Goal: Task Accomplishment & Management: Complete application form

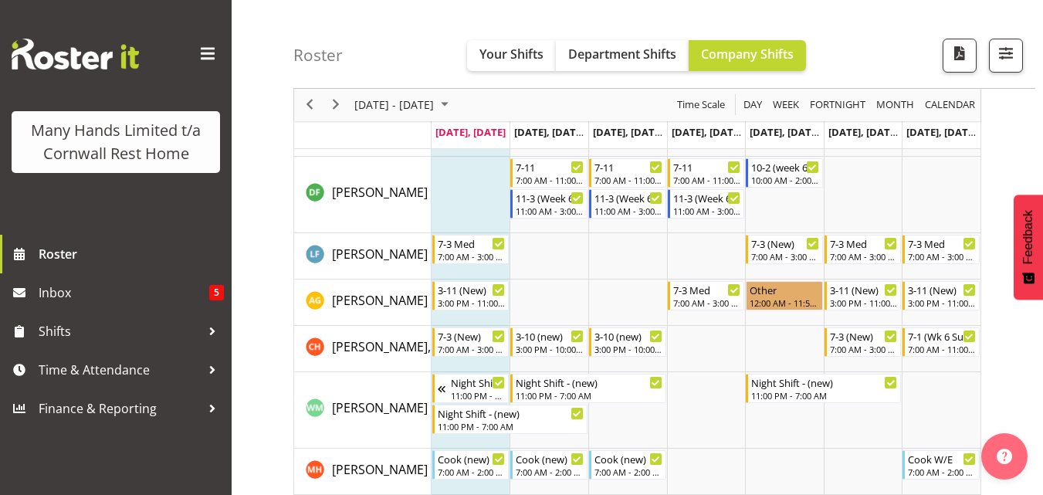
scroll to position [232, 0]
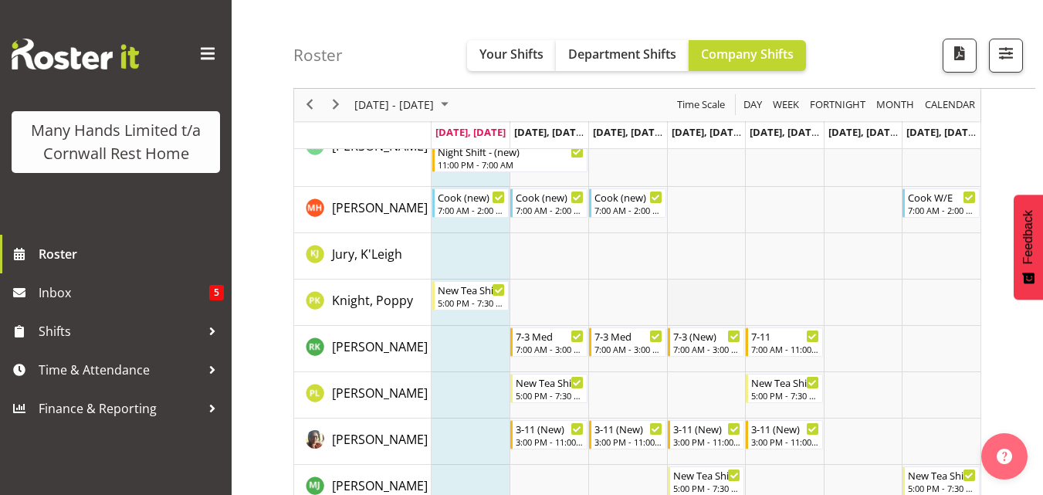
scroll to position [463, 0]
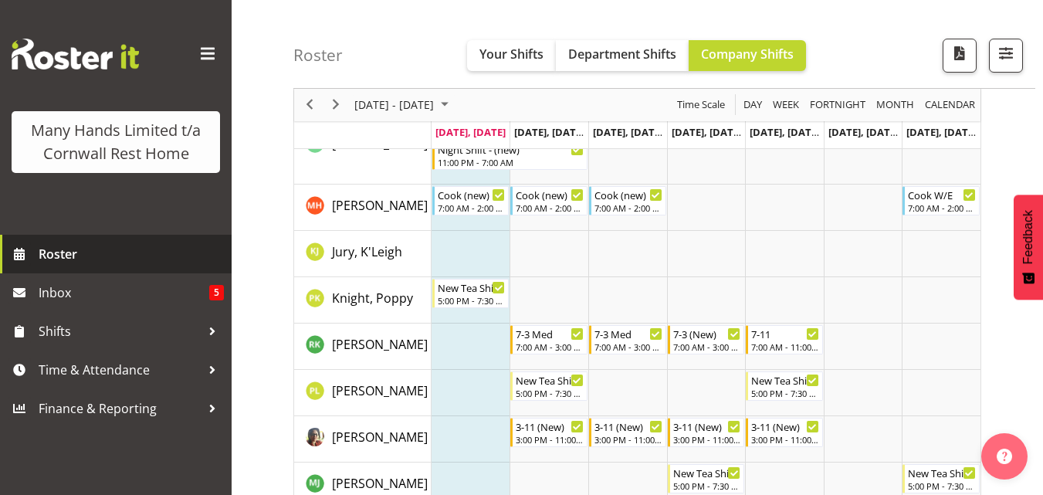
click at [174, 253] on span "Roster" at bounding box center [131, 253] width 185 height 23
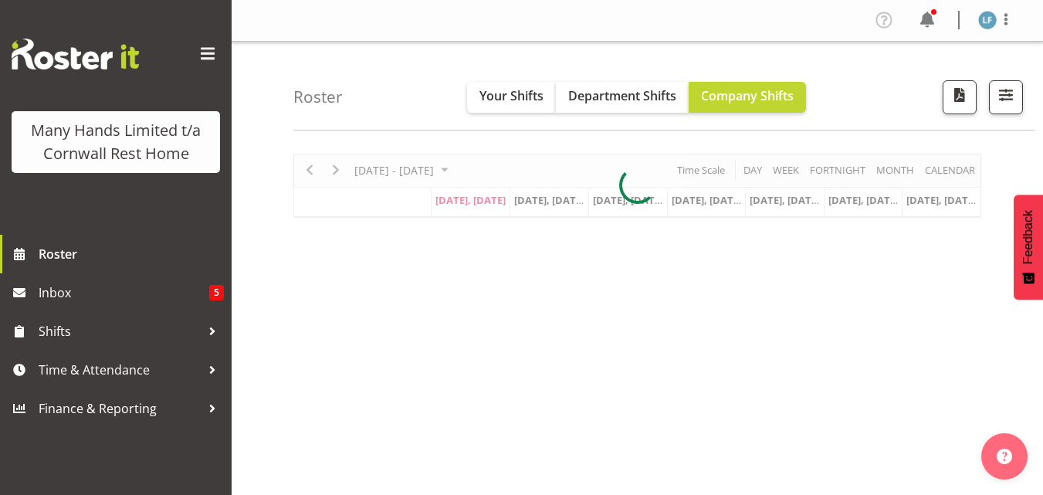
click at [200, 53] on span at bounding box center [207, 54] width 25 height 25
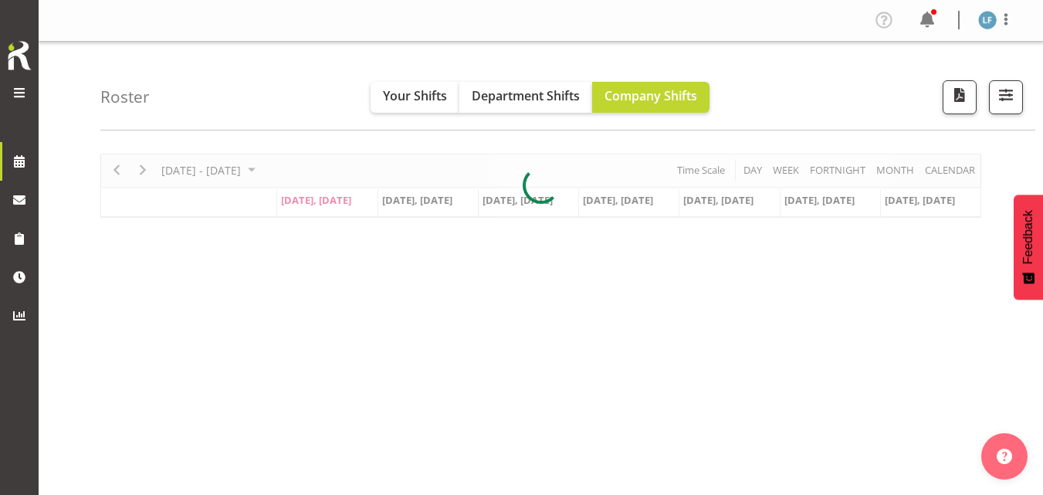
click at [14, 92] on span at bounding box center [19, 92] width 19 height 19
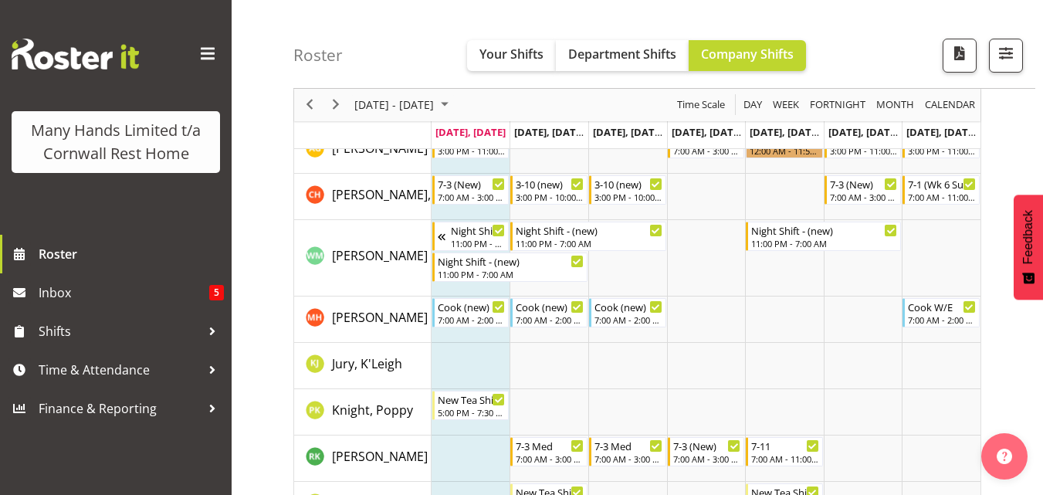
scroll to position [386, 0]
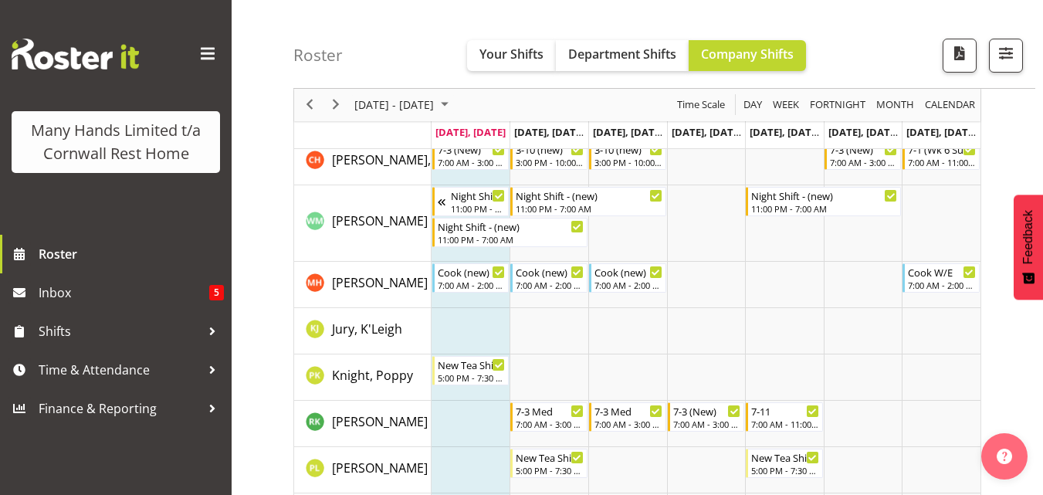
click at [84, 457] on div "Many Hands Limited t/a Cornwall Rest Home Roster Inbox 5 Shifts Time & Attendan…" at bounding box center [116, 247] width 232 height 495
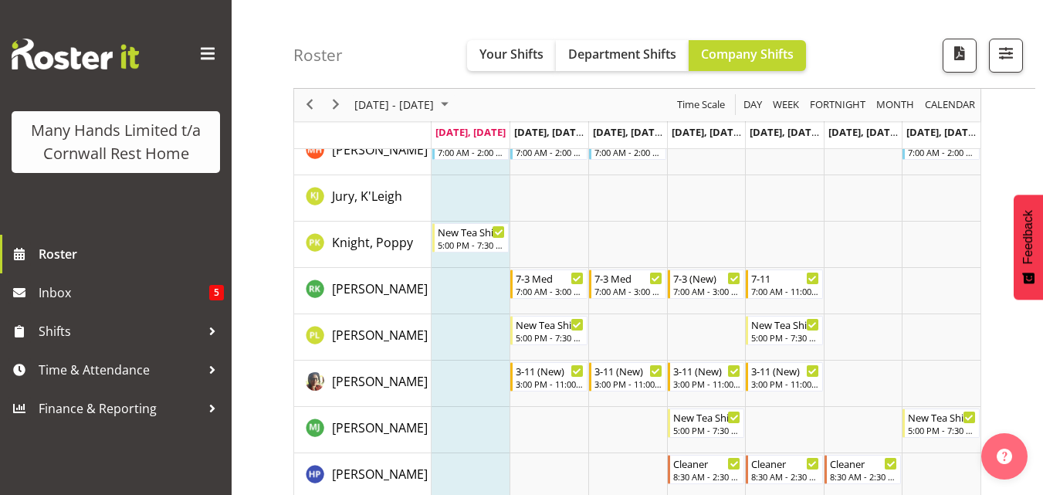
scroll to position [540, 0]
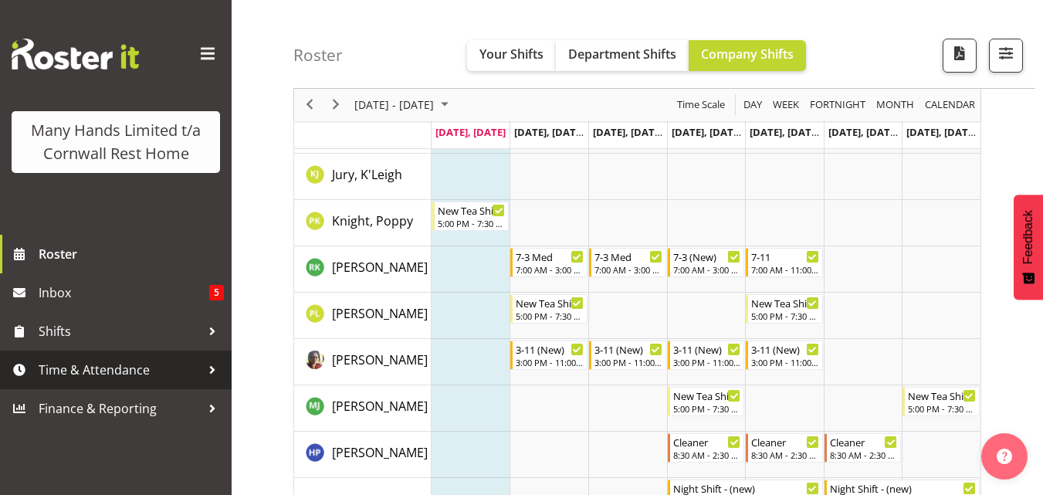
click at [137, 367] on span "Time & Attendance" at bounding box center [120, 369] width 162 height 23
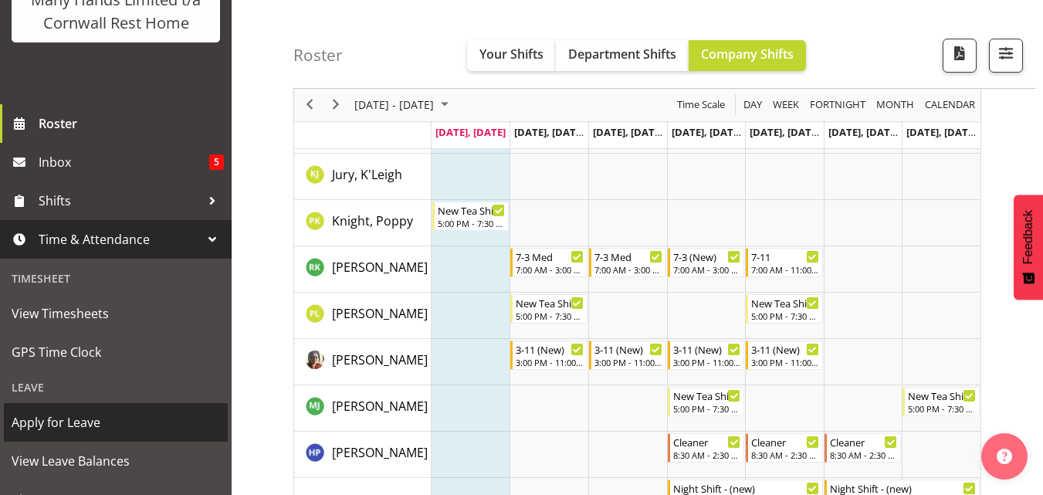
scroll to position [154, 0]
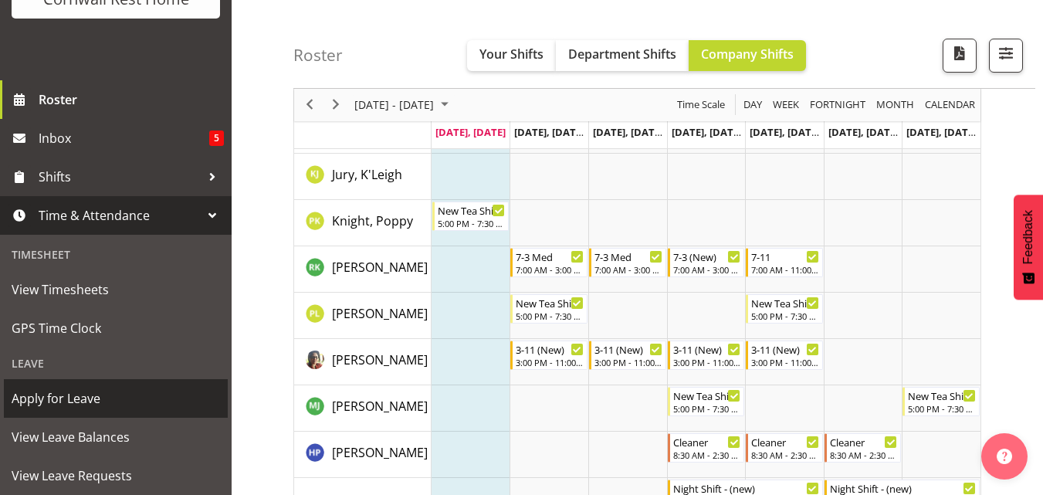
click at [86, 410] on span "Apply for Leave" at bounding box center [116, 398] width 208 height 23
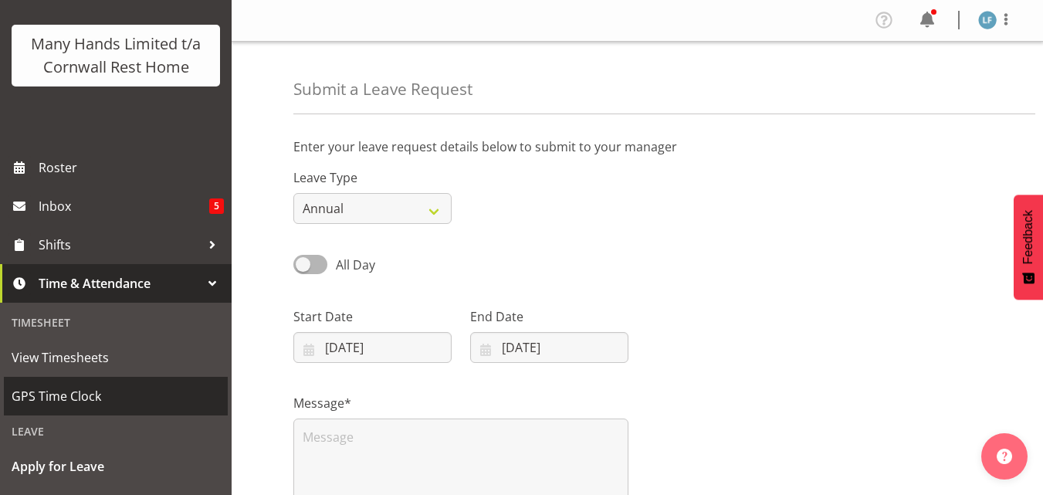
scroll to position [154, 0]
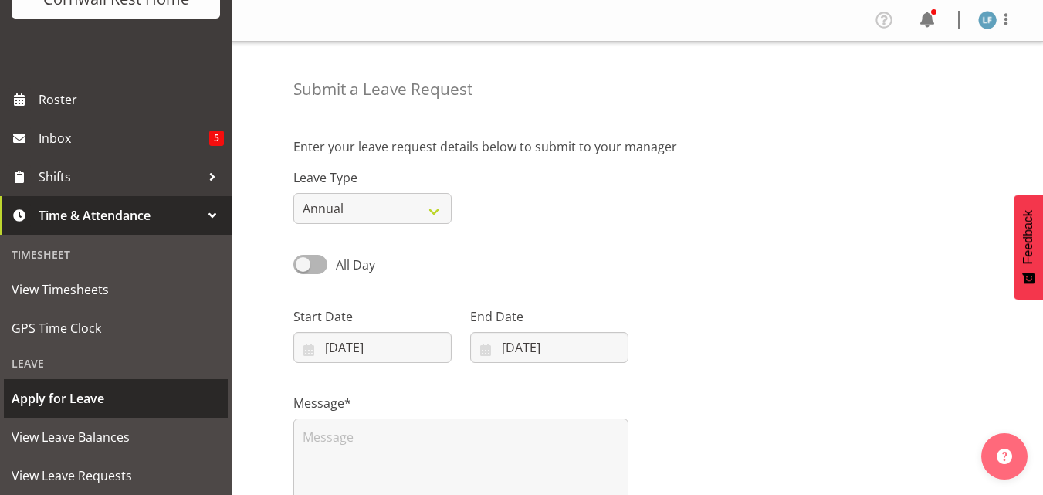
click at [46, 410] on span "Apply for Leave" at bounding box center [116, 398] width 208 height 23
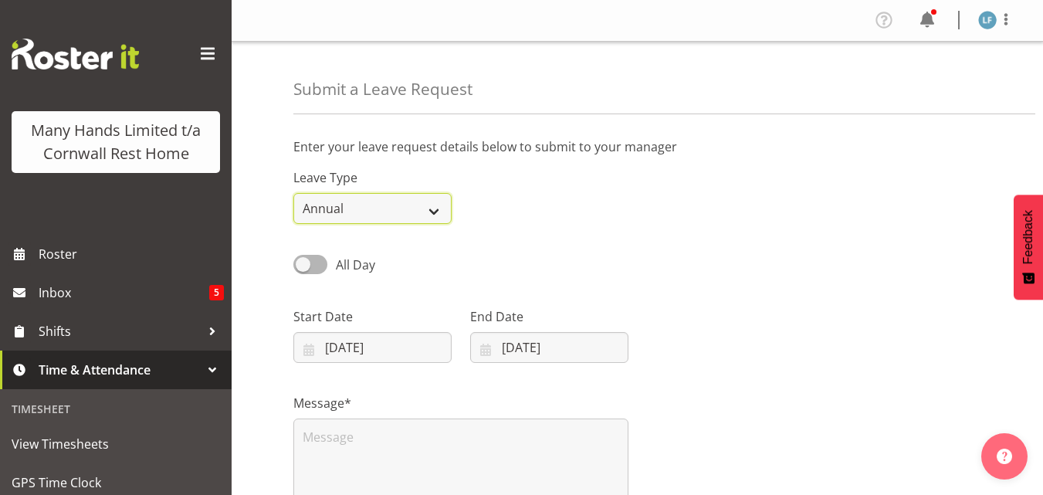
click at [434, 208] on select "Annual Sick Leave Without Pay Bereavement Domestic Violence Parental Jury Servi…" at bounding box center [372, 208] width 158 height 31
click at [293, 193] on select "Annual Sick Leave Without Pay Bereavement Domestic Violence Parental Jury Servi…" at bounding box center [372, 208] width 158 height 31
click at [434, 210] on select "Annual Sick Leave Without Pay Bereavement Domestic Violence Parental Jury Servi…" at bounding box center [372, 208] width 158 height 31
select select "Annual"
click at [293, 193] on select "Annual Sick Leave Without Pay Bereavement Domestic Violence Parental Jury Servi…" at bounding box center [372, 208] width 158 height 31
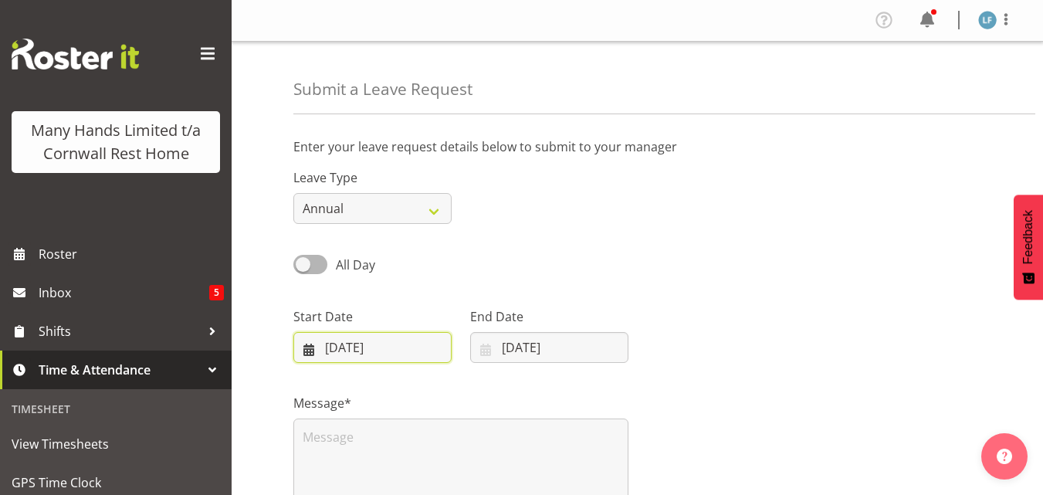
click at [397, 347] on input "11/08/2025" at bounding box center [372, 347] width 158 height 31
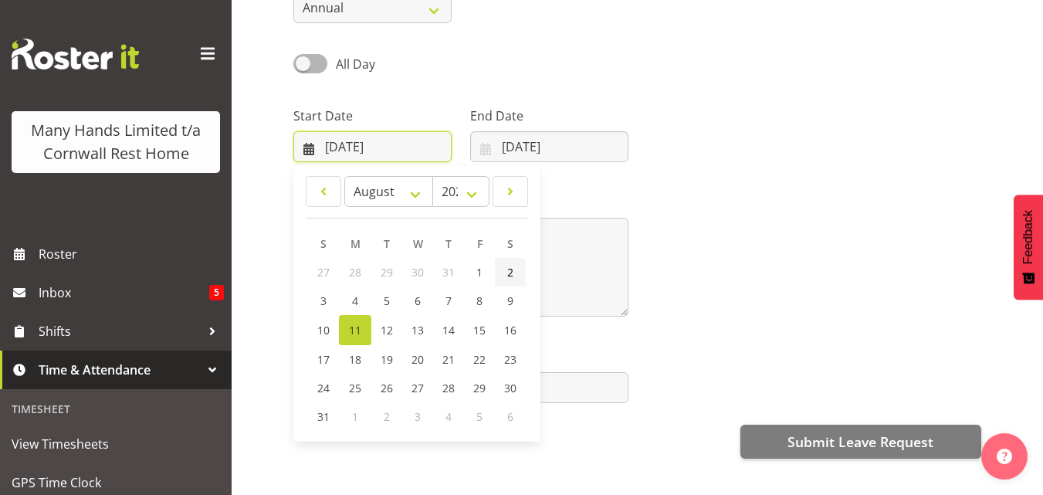
scroll to position [232, 0]
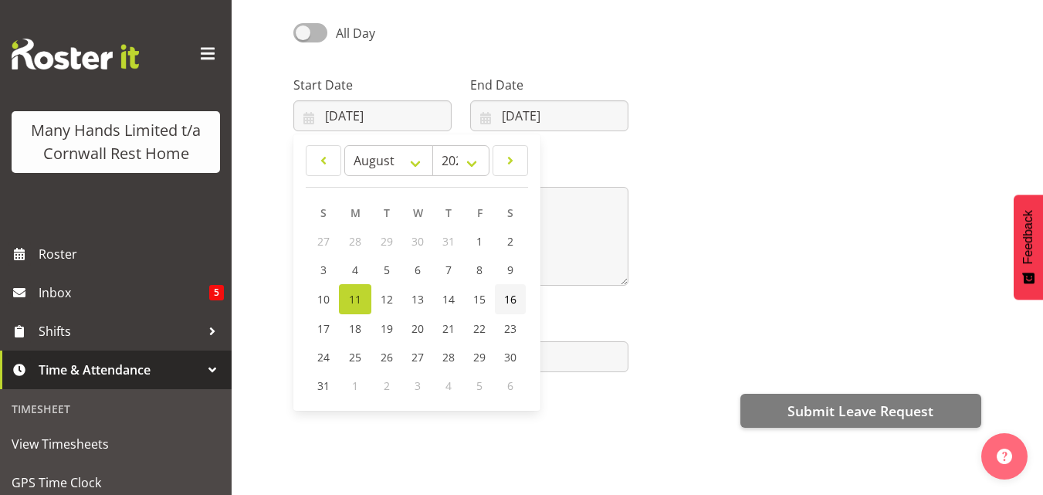
click at [513, 301] on span "16" at bounding box center [510, 299] width 12 height 15
type input "16/08/2025"
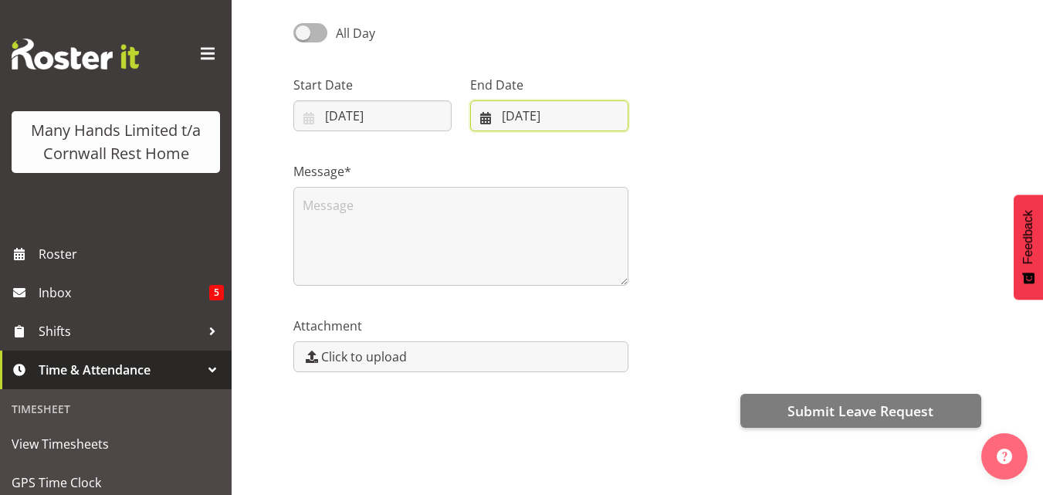
click at [526, 118] on input "11/08/2025" at bounding box center [549, 115] width 158 height 31
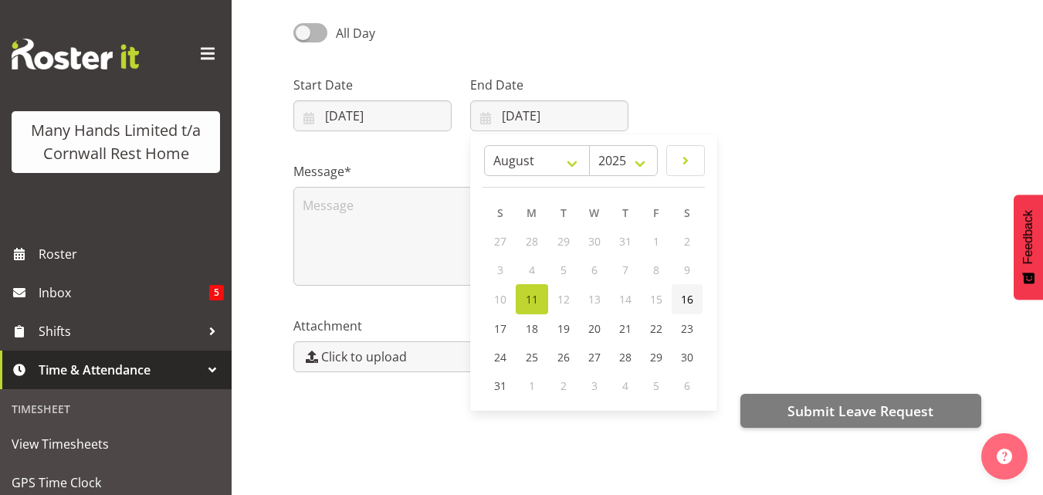
click at [686, 302] on span "16" at bounding box center [687, 299] width 12 height 15
type input "16/08/2025"
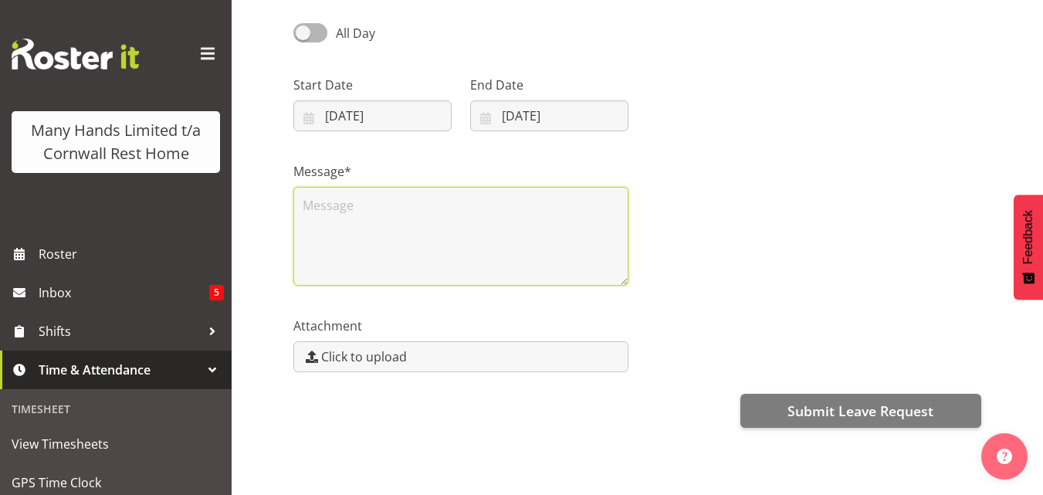
click at [357, 210] on textarea at bounding box center [460, 236] width 335 height 99
drag, startPoint x: 482, startPoint y: 209, endPoint x: 548, endPoint y: 205, distance: 66.5
click at [548, 205] on textarea "wanting Saturday off for family gathering" at bounding box center [460, 236] width 335 height 99
drag, startPoint x: 476, startPoint y: 205, endPoint x: 424, endPoint y: 206, distance: 51.7
click at [424, 206] on textarea "wanting Saturday off for famil" at bounding box center [460, 236] width 335 height 99
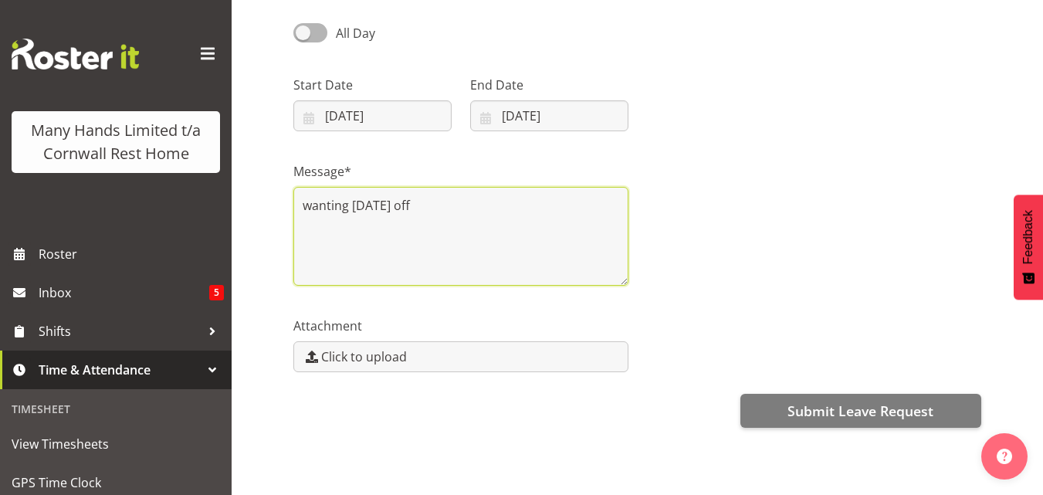
drag, startPoint x: 350, startPoint y: 205, endPoint x: 305, endPoint y: 208, distance: 44.9
click at [305, 208] on textarea "wanting Saturday off" at bounding box center [460, 236] width 335 height 99
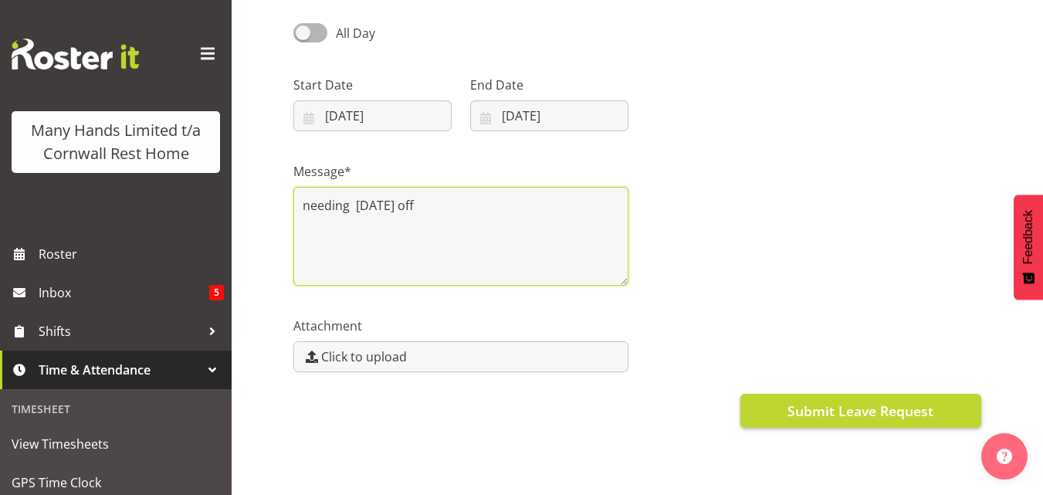
type textarea "needing Saturday off"
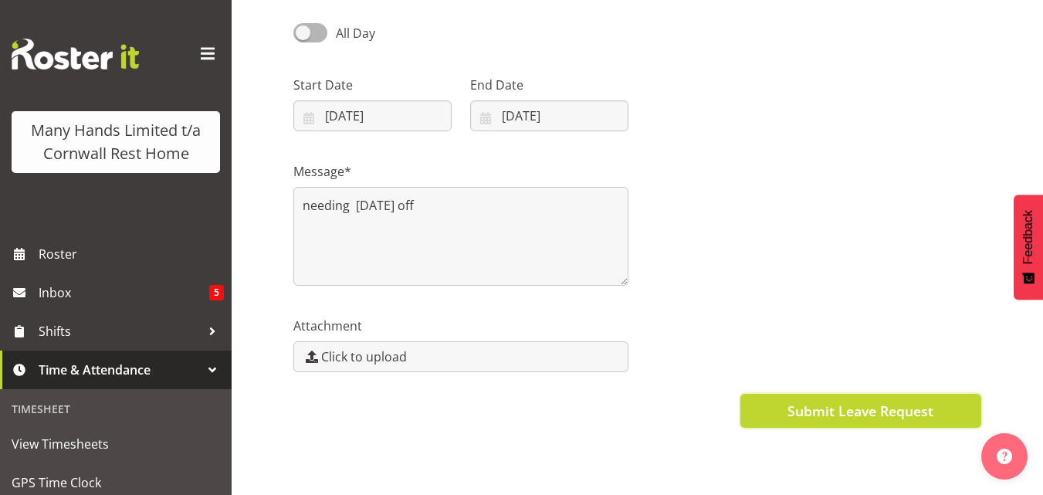
click at [878, 408] on span "Submit Leave Request" at bounding box center [860, 411] width 146 height 20
